Goal: Information Seeking & Learning: Learn about a topic

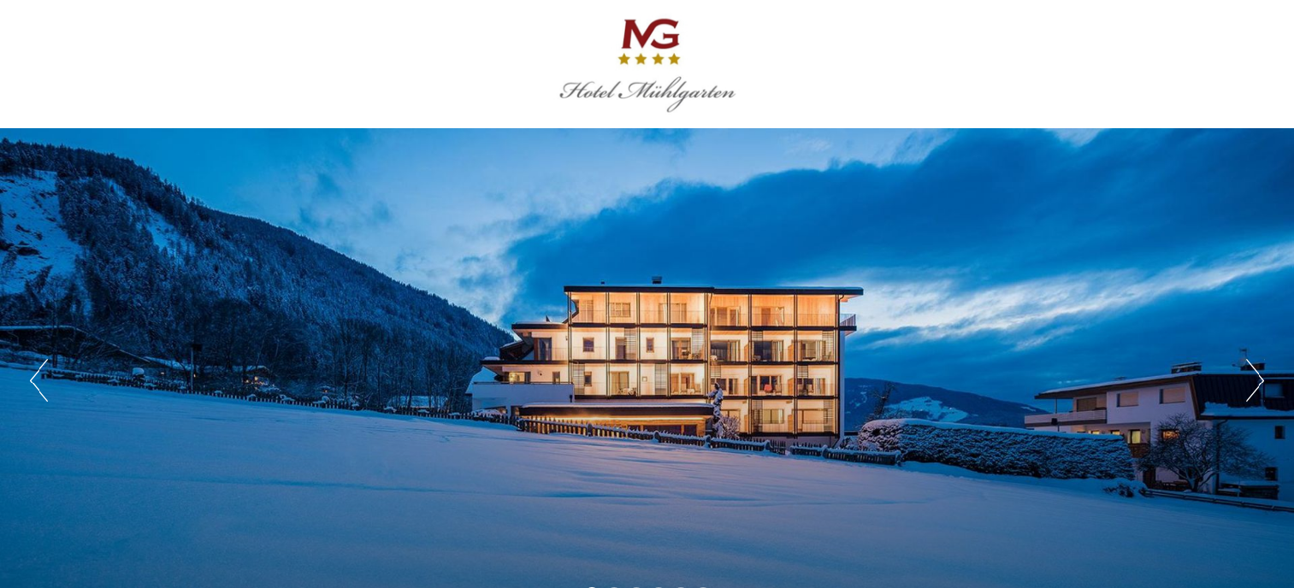
click at [1254, 386] on button "Next" at bounding box center [1255, 380] width 18 height 43
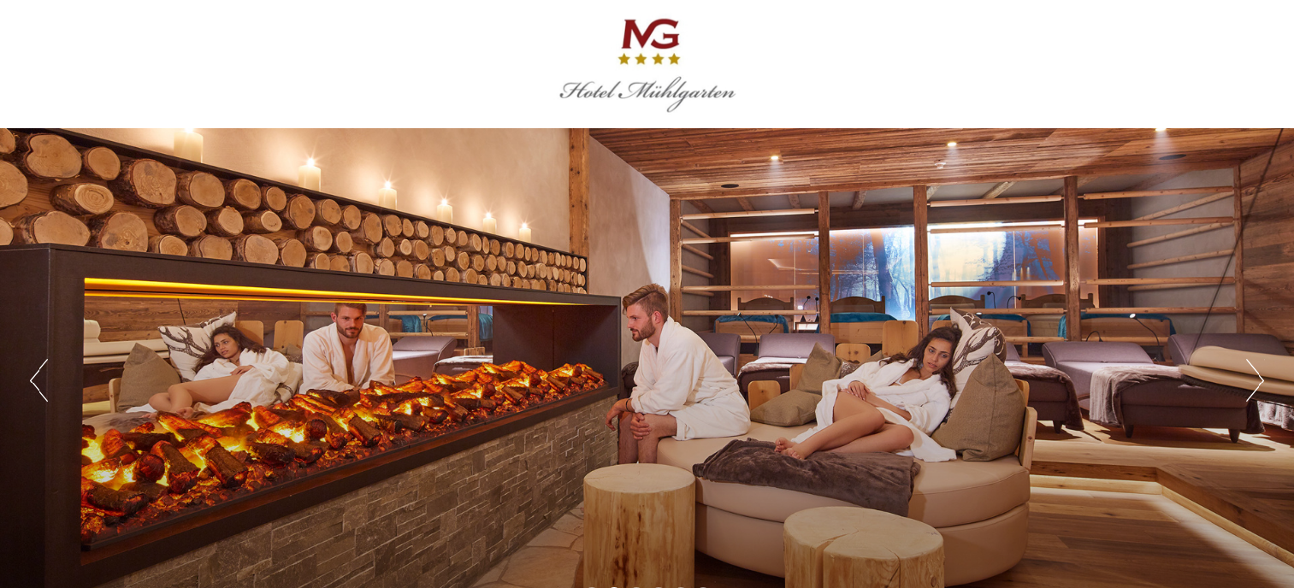
click at [1253, 386] on button "Next" at bounding box center [1255, 380] width 18 height 43
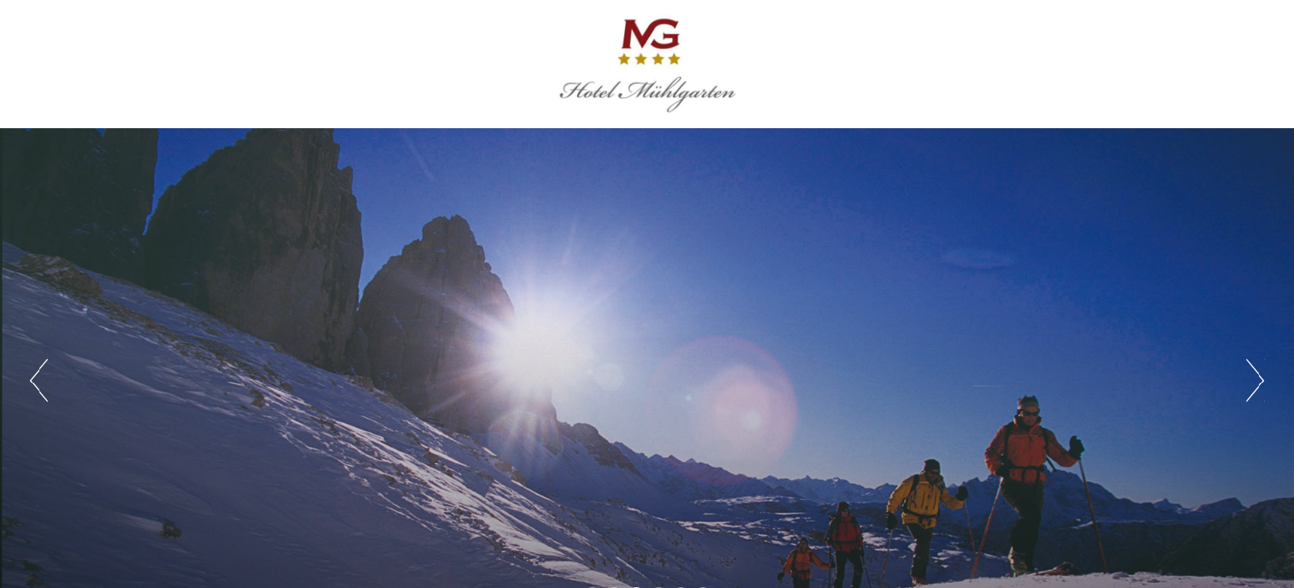
click at [1253, 386] on button "Next" at bounding box center [1255, 380] width 18 height 43
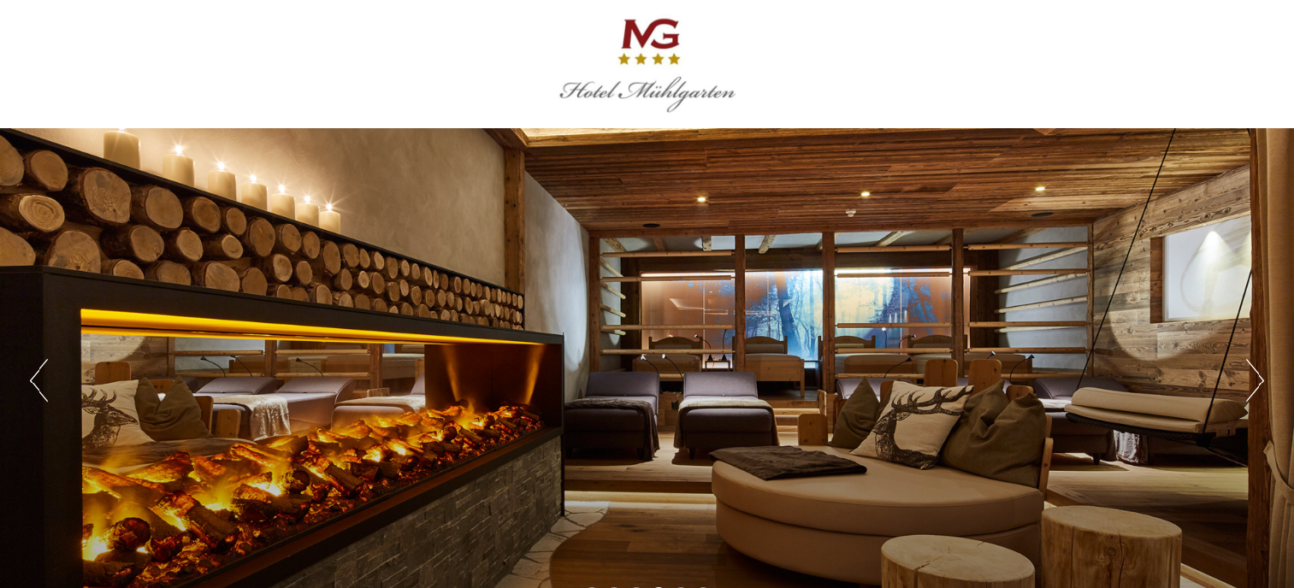
click at [1253, 386] on button "Next" at bounding box center [1255, 380] width 18 height 43
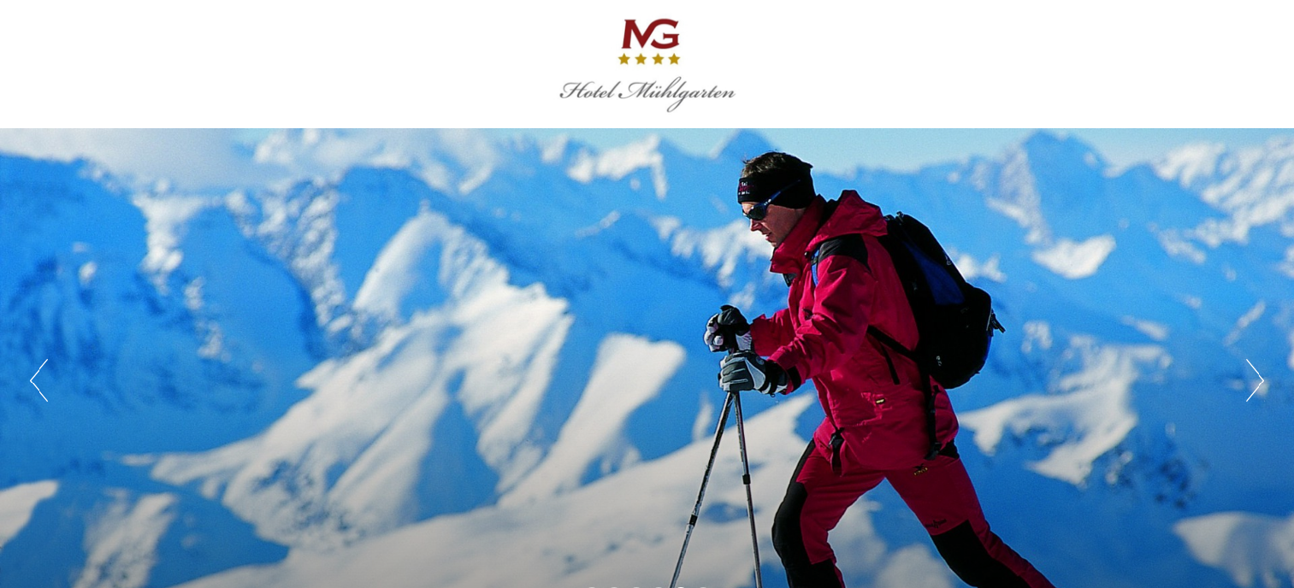
click at [1253, 386] on button "Next" at bounding box center [1255, 380] width 18 height 43
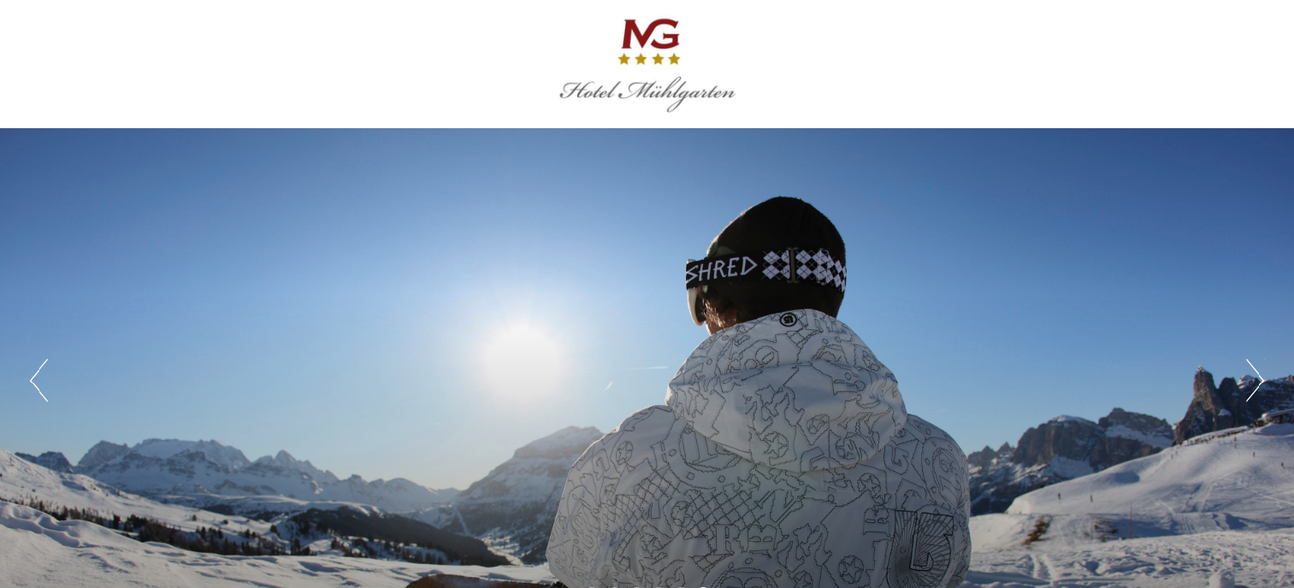
click at [1253, 386] on button "Next" at bounding box center [1255, 380] width 18 height 43
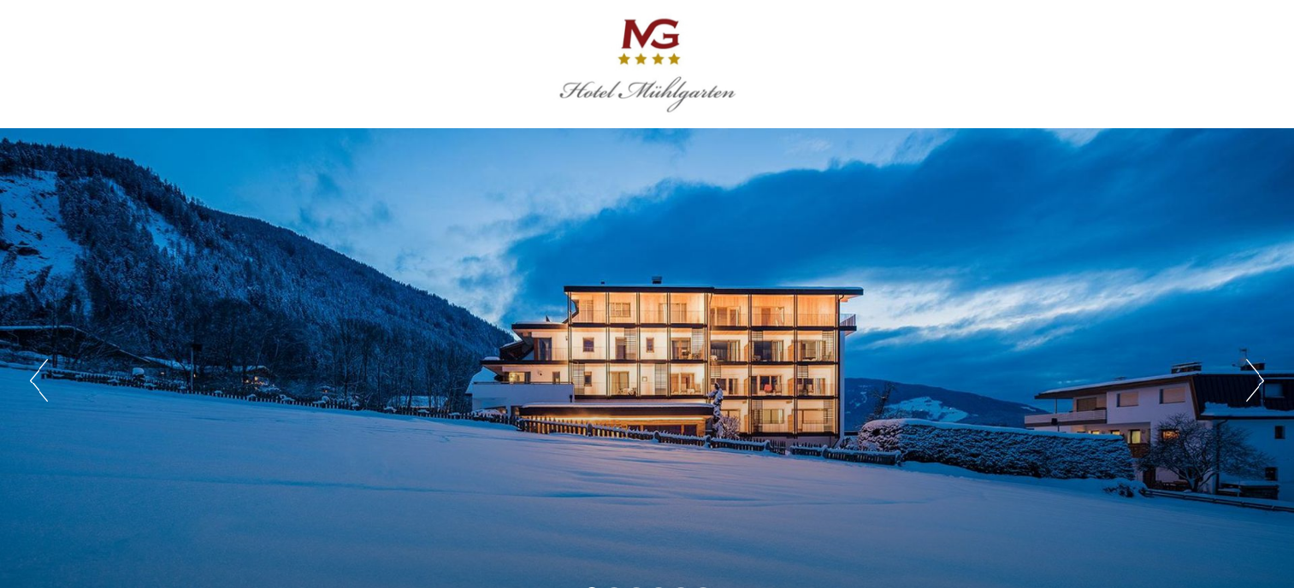
click at [1253, 386] on button "Next" at bounding box center [1255, 380] width 18 height 43
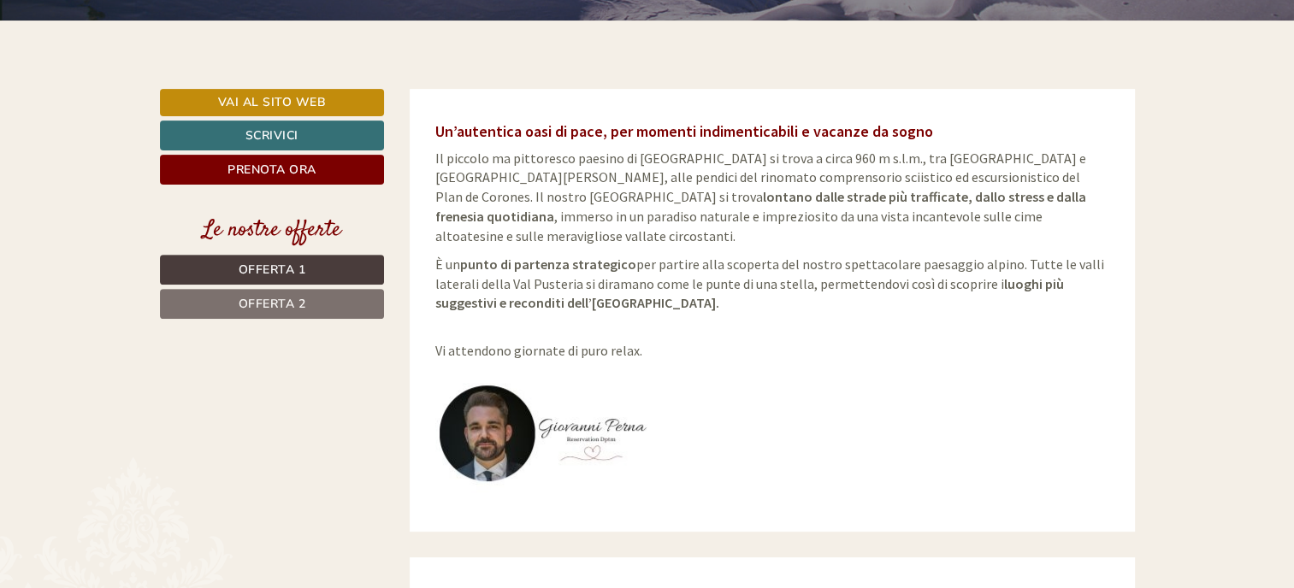
scroll to position [616, 0]
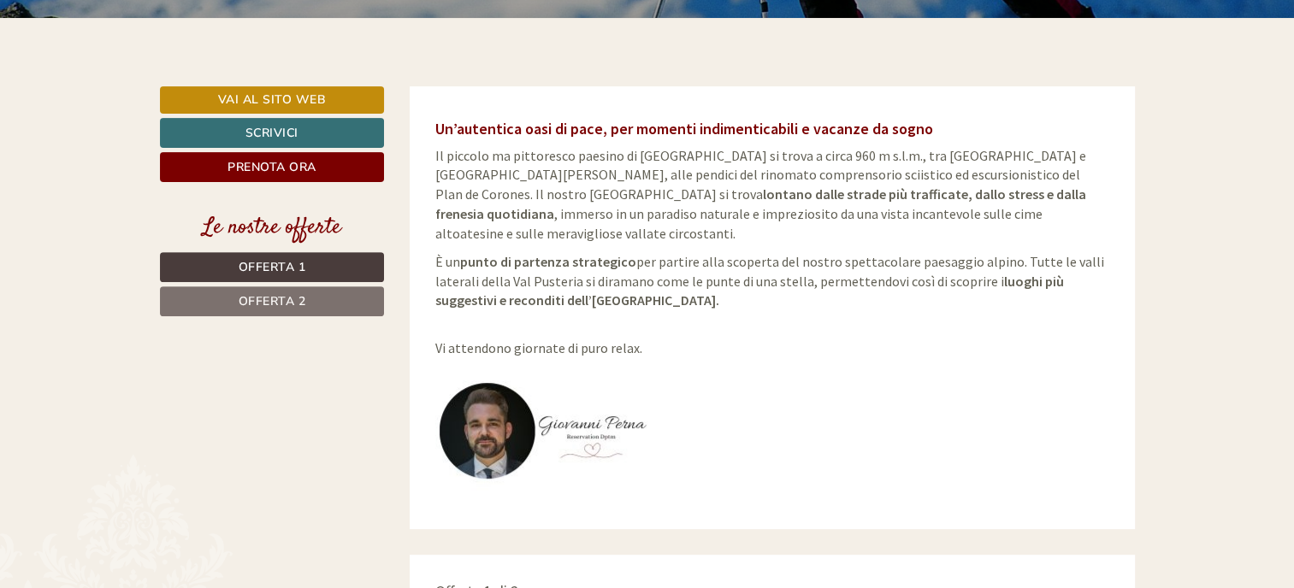
click at [292, 264] on span "Offerta 1" at bounding box center [273, 267] width 68 height 16
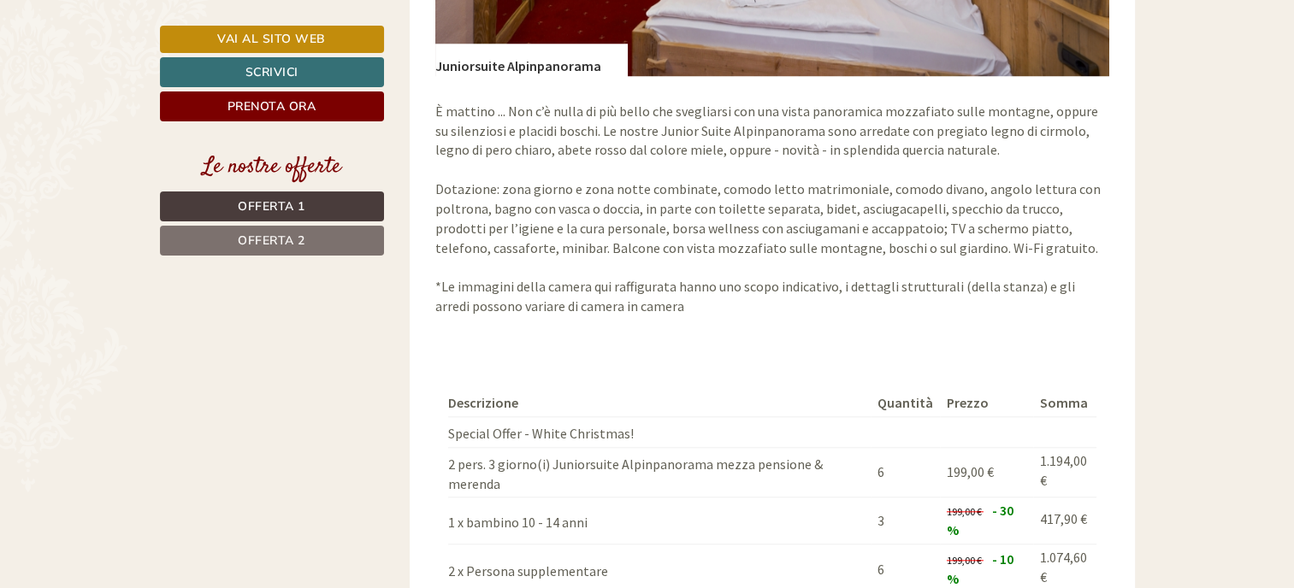
scroll to position [2180, 0]
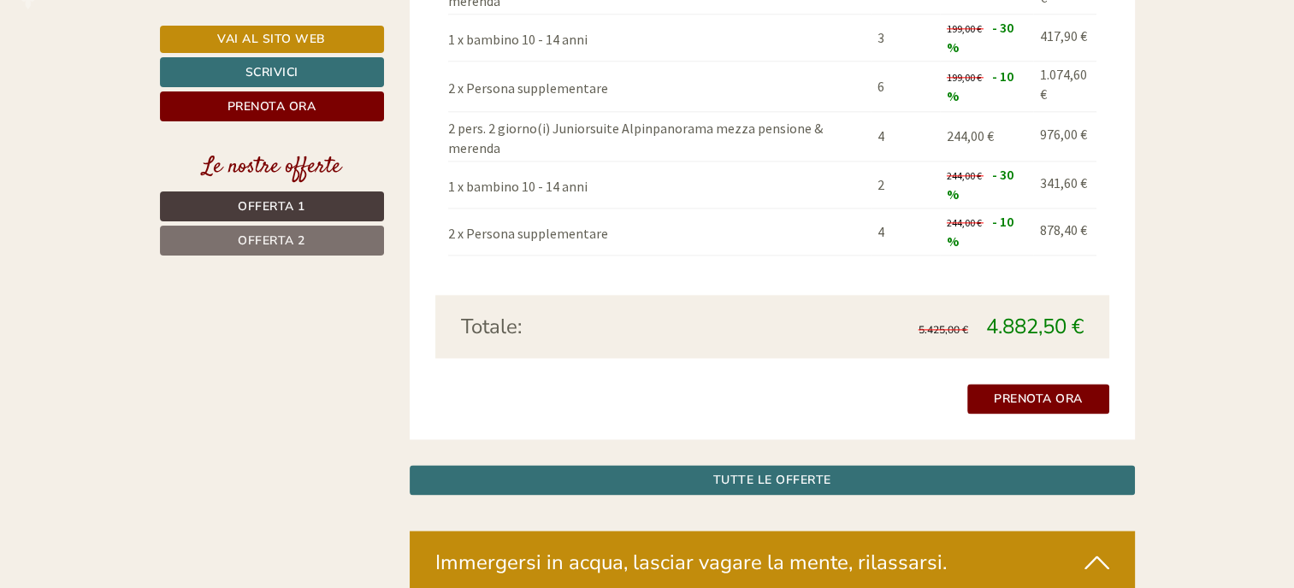
click at [273, 233] on span "Offerta 2" at bounding box center [272, 241] width 68 height 16
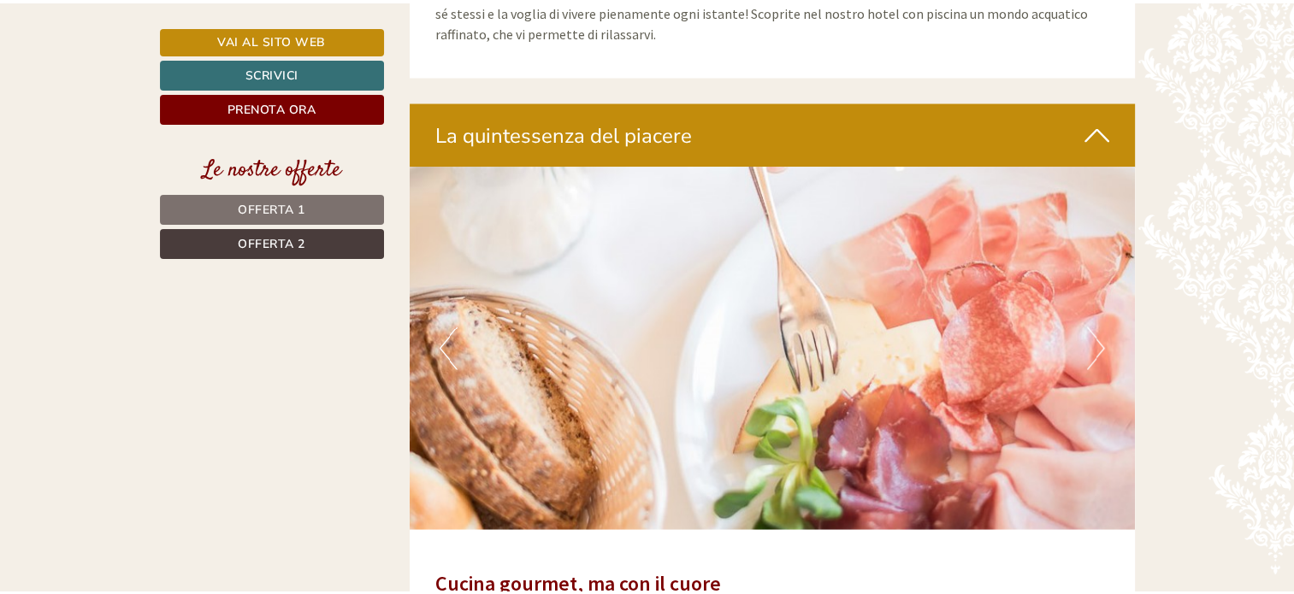
scroll to position [3724, 0]
